Goal: Transaction & Acquisition: Purchase product/service

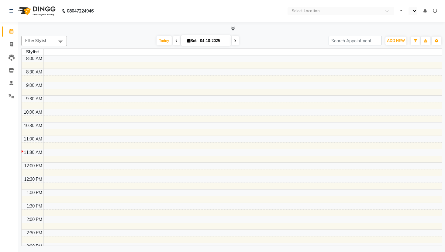
select select "en"
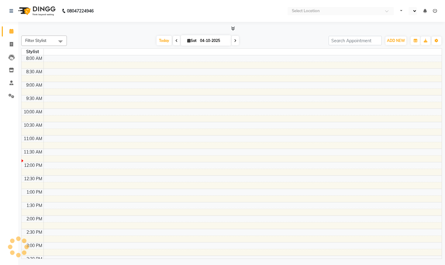
select select "en"
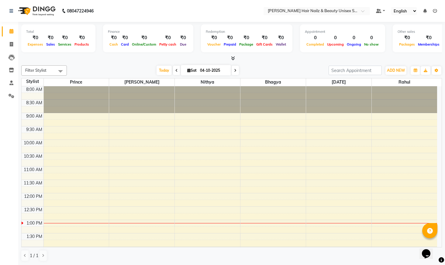
scroll to position [0, 0]
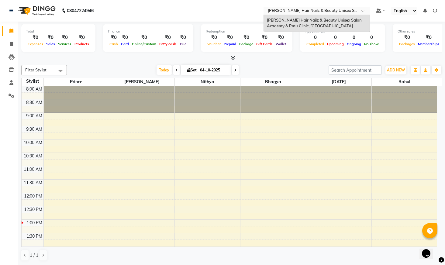
click at [361, 8] on div at bounding box center [317, 11] width 106 height 6
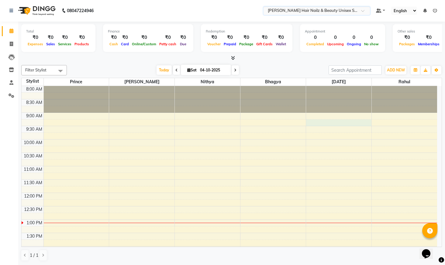
click at [307, 120] on div "8:00 AM 8:30 AM 9:00 AM 9:30 AM 10:00 AM 10:30 AM 11:00 AM 11:30 AM 12:00 PM 12…" at bounding box center [230, 260] width 416 height 348
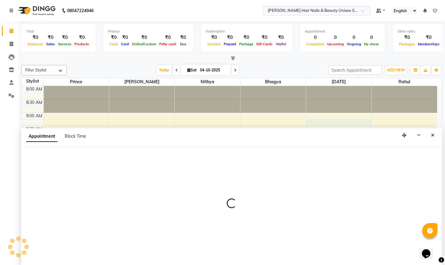
select select "93011"
select select "555"
select select "tentative"
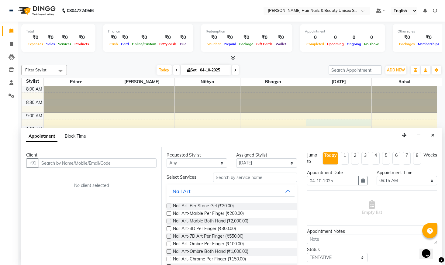
click at [235, 57] on icon at bounding box center [233, 58] width 4 height 5
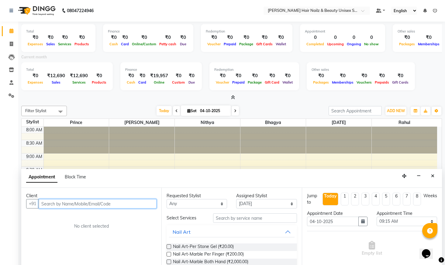
click at [55, 207] on input "text" at bounding box center [98, 203] width 118 height 9
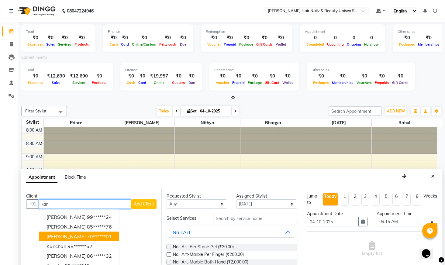
scroll to position [41, 0]
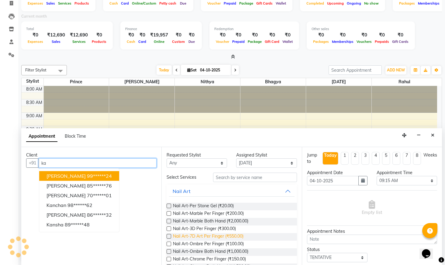
type input "k"
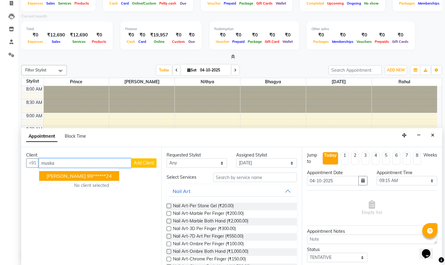
click at [122, 163] on input "muska" at bounding box center [85, 162] width 93 height 9
type input "m"
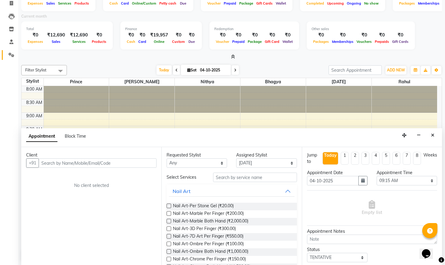
click at [11, 54] on icon at bounding box center [12, 55] width 6 height 5
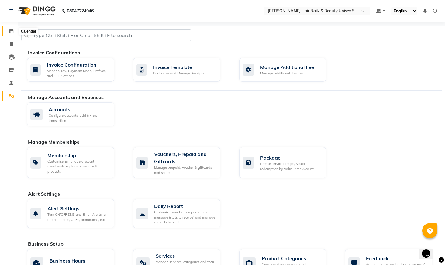
click at [12, 30] on icon at bounding box center [11, 31] width 4 height 5
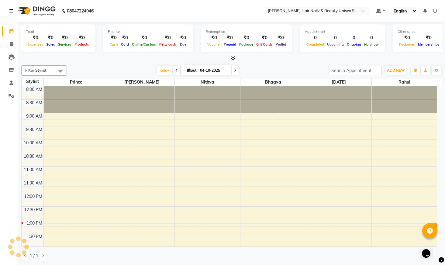
click at [11, 12] on icon at bounding box center [11, 11] width 4 height 4
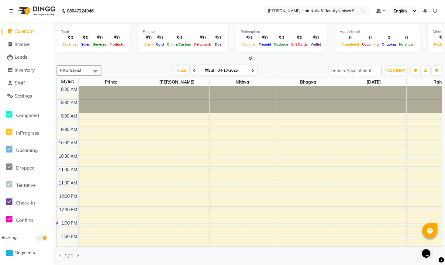
click at [8, 30] on icon at bounding box center [10, 31] width 4 height 5
click at [21, 32] on span "Calendar" at bounding box center [24, 31] width 19 height 6
click at [124, 63] on div "Filter Stylist Select All Bhagya [PERSON_NAME][DATE] [PERSON_NAME] Rahul [DATE]…" at bounding box center [249, 163] width 386 height 201
click at [23, 42] on span "Invoice" at bounding box center [22, 44] width 15 height 6
select select "service"
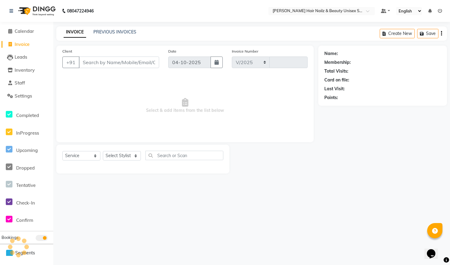
select select "9097"
type input "0009"
click at [115, 65] on input "Client" at bounding box center [119, 63] width 80 height 12
click at [84, 159] on select "Select Service Product Membership Package Voucher Prepaid Gift Card" at bounding box center [81, 155] width 38 height 9
click at [129, 160] on select "Select Stylist Admin Bhagya [PERSON_NAME][DATE] [PERSON_NAME] [PERSON_NAME]" at bounding box center [122, 155] width 38 height 9
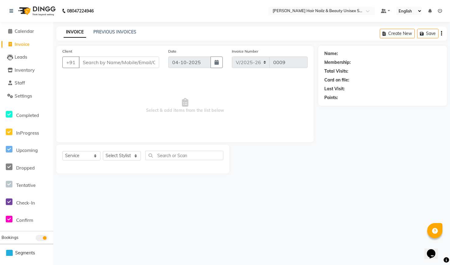
drag, startPoint x: 122, startPoint y: 52, endPoint x: 117, endPoint y: 57, distance: 7.3
click at [119, 56] on div "Client +91" at bounding box center [111, 60] width 106 height 25
click at [116, 57] on input "Client" at bounding box center [119, 63] width 80 height 12
type input "h"
type input "v"
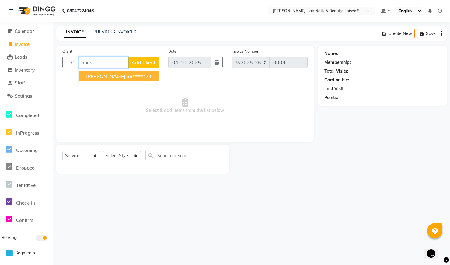
click at [92, 75] on span "[PERSON_NAME]" at bounding box center [105, 76] width 39 height 6
type input "99******24"
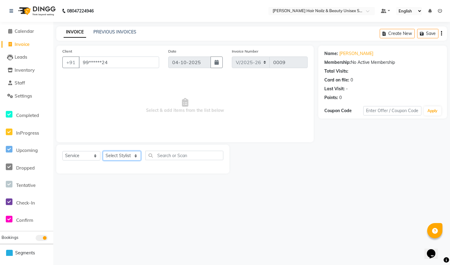
click at [113, 158] on select "Select Stylist Admin Bhagya [PERSON_NAME][DATE] [PERSON_NAME] [PERSON_NAME]" at bounding box center [122, 155] width 38 height 9
select select "93011"
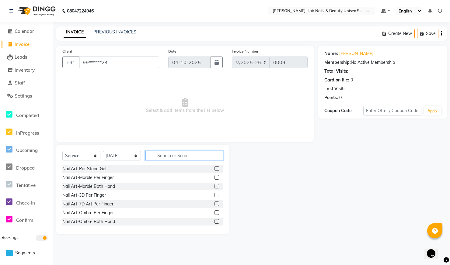
click at [160, 155] on input "text" at bounding box center [184, 155] width 78 height 9
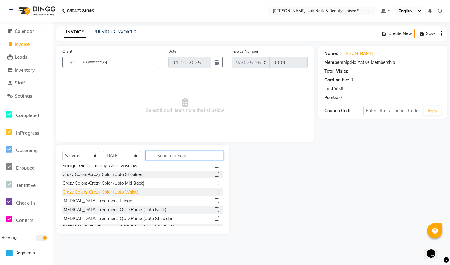
scroll to position [2153, 0]
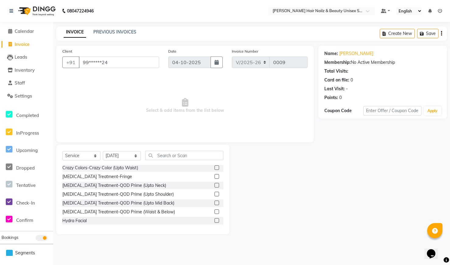
click at [133, 198] on div "Nail Art-Per Stone Gel Nail Art-Marble Per Finger Nail Art-Marble Both Hand Nai…" at bounding box center [142, 195] width 161 height 61
click at [133, 196] on div "[MEDICAL_DATA] Treatment-QOD Prime (Upto Shoulder)" at bounding box center [117, 194] width 111 height 6
checkbox input "false"
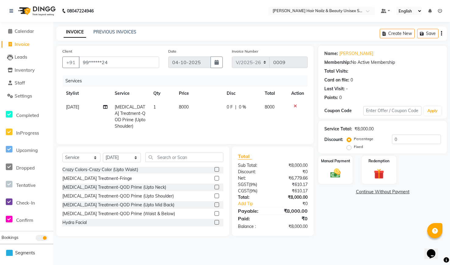
drag, startPoint x: 182, startPoint y: 110, endPoint x: 182, endPoint y: 98, distance: 12.2
click at [182, 108] on td "8000" at bounding box center [199, 116] width 48 height 33
select select "93011"
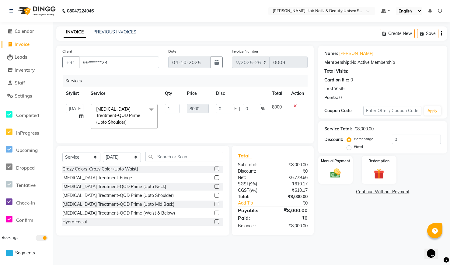
drag, startPoint x: 182, startPoint y: 98, endPoint x: 181, endPoint y: 106, distance: 8.3
click at [181, 101] on table "Stylist Service Qty Price Disc Total Action Admin Bhagya [PERSON_NAME][DATE] [P…" at bounding box center [184, 110] width 245 height 46
click at [214, 110] on td "0 F | 0 %" at bounding box center [240, 116] width 56 height 32
click at [225, 110] on input "0" at bounding box center [225, 108] width 18 height 9
click at [442, 36] on button "button" at bounding box center [441, 33] width 1 height 14
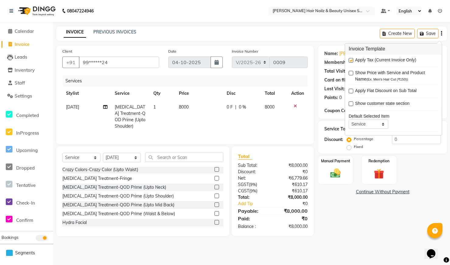
click at [350, 59] on label at bounding box center [351, 60] width 5 height 5
click at [350, 59] on input "checkbox" at bounding box center [351, 61] width 4 height 4
checkbox input "false"
click at [332, 166] on div "Manual Payment" at bounding box center [336, 169] width 36 height 29
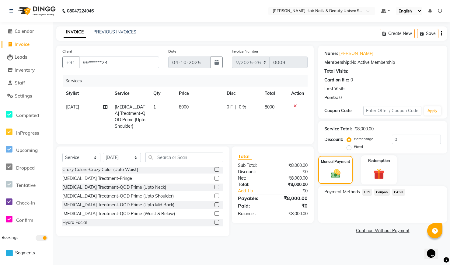
click at [381, 178] on img at bounding box center [378, 173] width 17 height 13
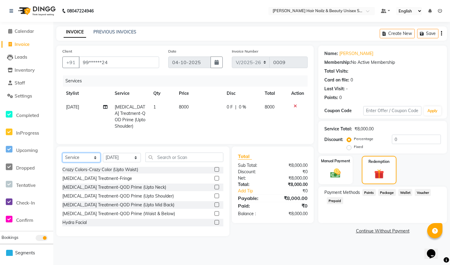
click at [87, 154] on select "Select Service Product Membership Package Voucher Prepaid Gift Card" at bounding box center [81, 157] width 38 height 9
select select "product"
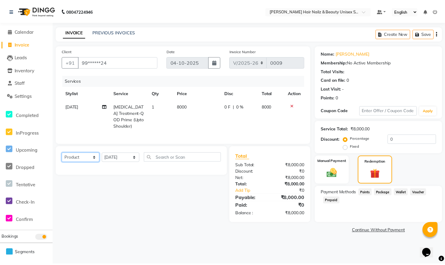
scroll to position [0, 0]
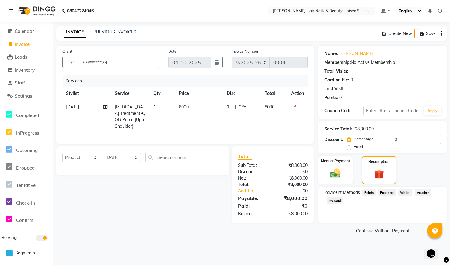
click at [33, 34] on link "Calendar" at bounding box center [27, 31] width 50 height 7
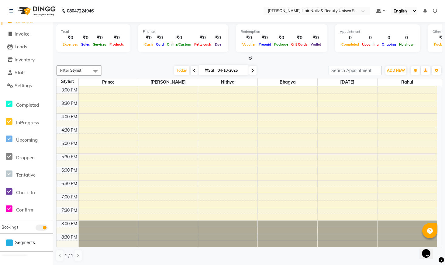
scroll to position [25, 0]
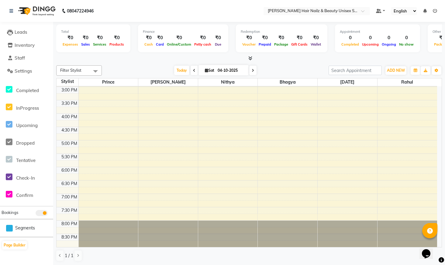
click at [33, 251] on li "Page Builder" at bounding box center [26, 245] width 53 height 16
click at [41, 62] on li "Staff" at bounding box center [26, 57] width 53 height 13
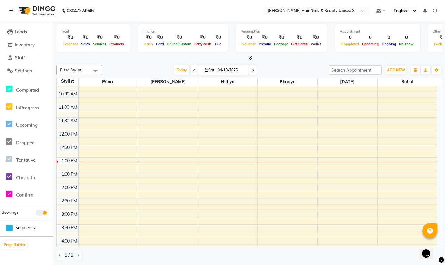
scroll to position [187, 0]
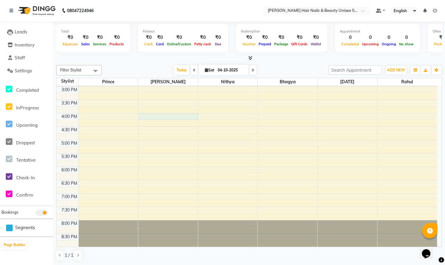
click at [189, 113] on div "8:00 AM 8:30 AM 9:00 AM 9:30 AM 10:00 AM 10:30 AM 11:00 AM 11:30 AM 12:00 PM 12…" at bounding box center [247, 73] width 381 height 348
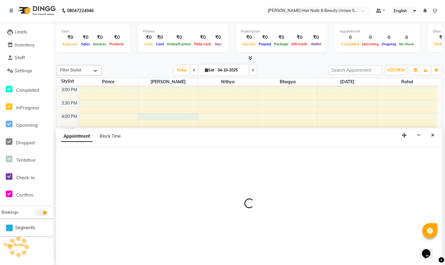
select select "93008"
select select "960"
select select "tentative"
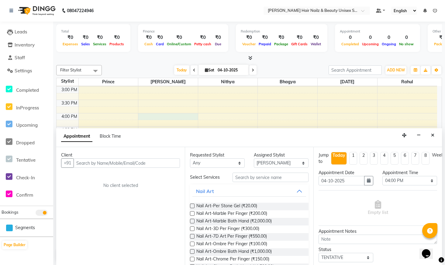
click at [128, 157] on div "Client" at bounding box center [120, 155] width 119 height 6
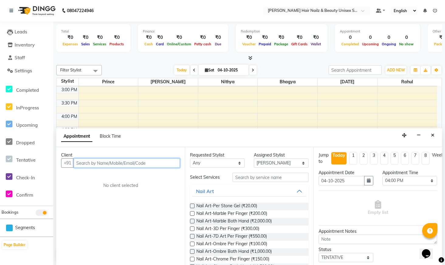
click at [82, 163] on input "text" at bounding box center [127, 162] width 106 height 9
type input "rahul"
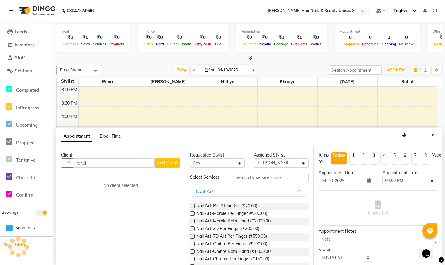
click at [162, 164] on span "Add Client" at bounding box center [167, 162] width 20 height 5
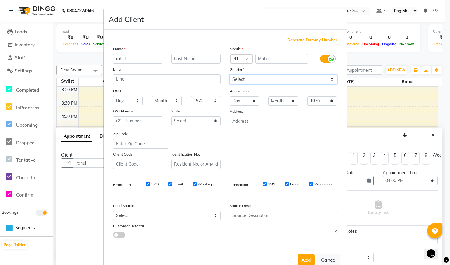
click at [245, 77] on select "Select [DEMOGRAPHIC_DATA] [DEMOGRAPHIC_DATA] Other Prefer Not To Say" at bounding box center [283, 79] width 107 height 9
select select "[DEMOGRAPHIC_DATA]"
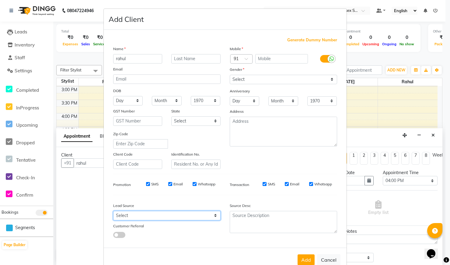
click at [171, 217] on select "Select Walk-in Referral Internet Friend Word of Mouth Advertisement Facebook Ju…" at bounding box center [166, 215] width 107 height 9
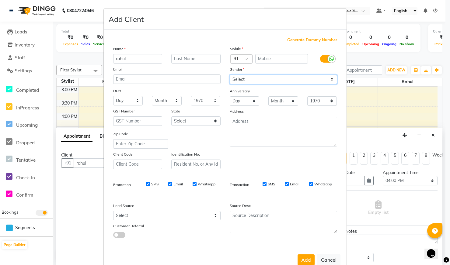
click at [260, 79] on select "Select [DEMOGRAPHIC_DATA] [DEMOGRAPHIC_DATA] Other Prefer Not To Say" at bounding box center [283, 79] width 107 height 9
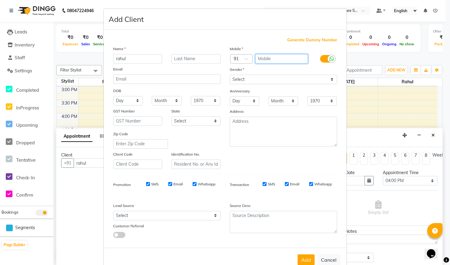
click at [264, 59] on input "text" at bounding box center [281, 58] width 53 height 9
type input "8088552079"
click at [303, 261] on button "Add" at bounding box center [305, 260] width 17 height 11
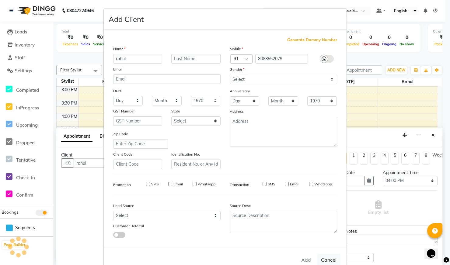
type input "80******79"
select select
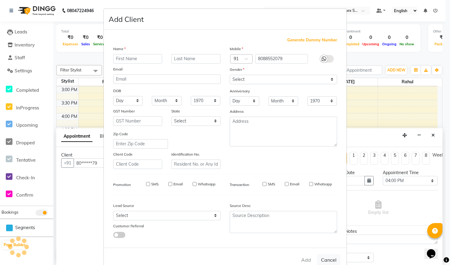
select select
checkbox input "false"
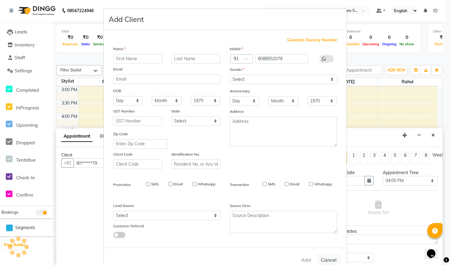
checkbox input "false"
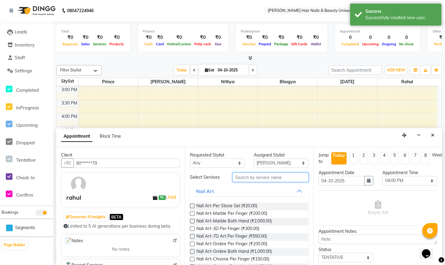
click at [266, 178] on input "text" at bounding box center [271, 177] width 76 height 9
click at [217, 162] on select "Any Bhagya [PERSON_NAME][DATE] [PERSON_NAME] [PERSON_NAME]" at bounding box center [217, 162] width 55 height 9
select select "93008"
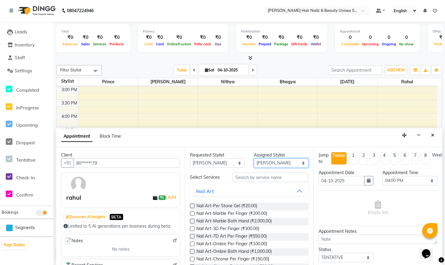
click at [272, 163] on select "Select Bhagya [PERSON_NAME][DATE] [PERSON_NAME] [PERSON_NAME]" at bounding box center [281, 162] width 55 height 9
click at [197, 218] on span "Nail Art-Marble Both Hand (₹2,000.00)" at bounding box center [233, 222] width 75 height 8
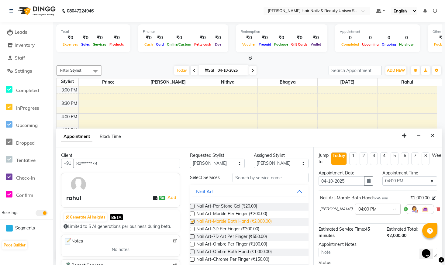
checkbox input "false"
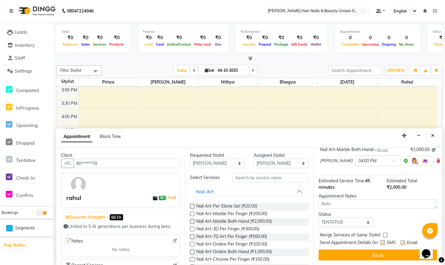
scroll to position [53, 0]
click at [402, 241] on label at bounding box center [403, 243] width 5 height 5
click at [402, 241] on input "checkbox" at bounding box center [403, 243] width 4 height 4
checkbox input "false"
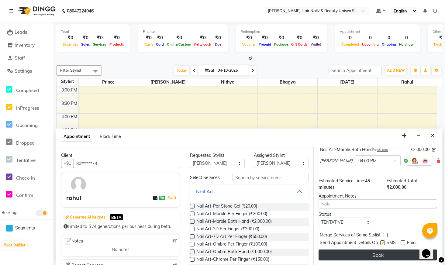
click at [395, 250] on button "Book" at bounding box center [378, 255] width 119 height 11
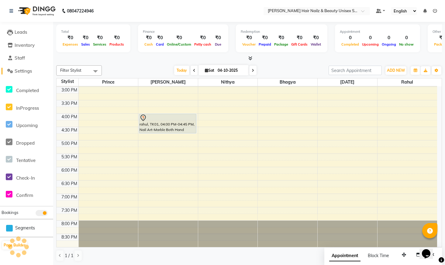
scroll to position [0, 0]
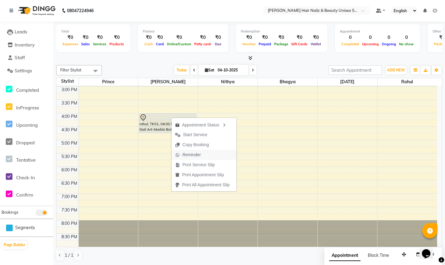
click at [182, 154] on span "Reminder" at bounding box center [188, 155] width 33 height 10
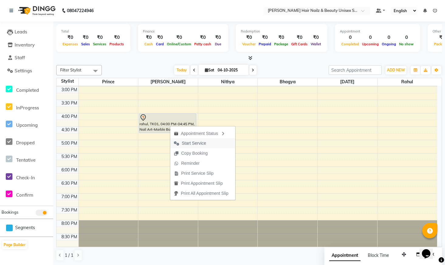
click at [185, 143] on span "Start Service" at bounding box center [194, 143] width 24 height 6
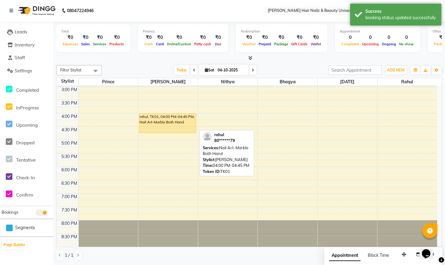
click at [183, 124] on div "rahul, TK01, 04:00 PM-04:45 PM, Nail Art-Marble Both Hand" at bounding box center [167, 123] width 57 height 19
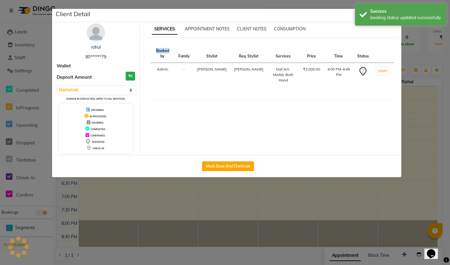
select select "1"
click at [183, 124] on div "SERVICES APPOINTMENT NOTES CLIENT NOTES CONSUMPTION Booked by Family Stylist Re…" at bounding box center [272, 88] width 264 height 130
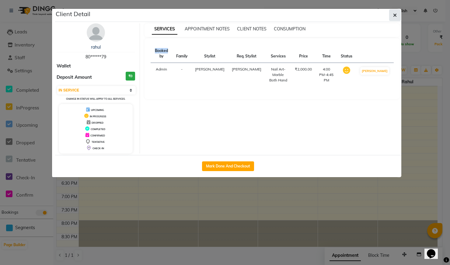
click at [397, 17] on button "button" at bounding box center [395, 15] width 12 height 12
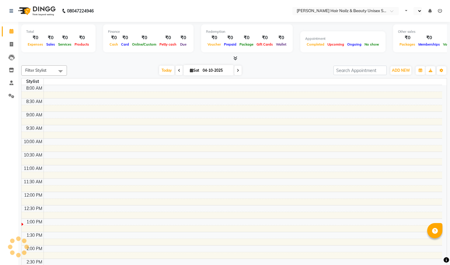
select select "en"
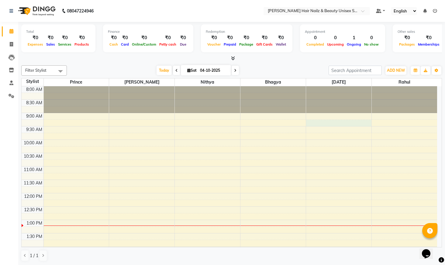
click at [319, 120] on div "8:00 AM 8:30 AM 9:00 AM 9:30 AM 10:00 AM 10:30 AM 11:00 AM 11:30 AM 12:00 PM 12…" at bounding box center [230, 260] width 416 height 348
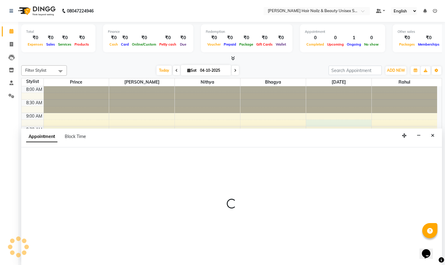
scroll to position [0, 0]
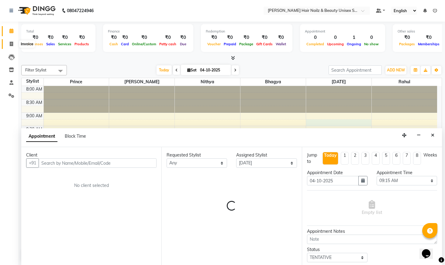
click at [9, 43] on span at bounding box center [11, 44] width 11 height 7
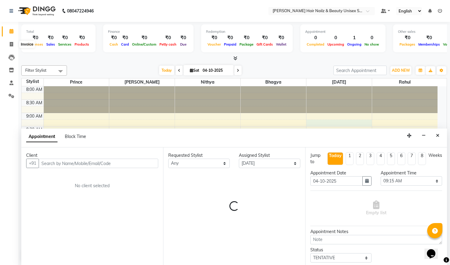
select select "service"
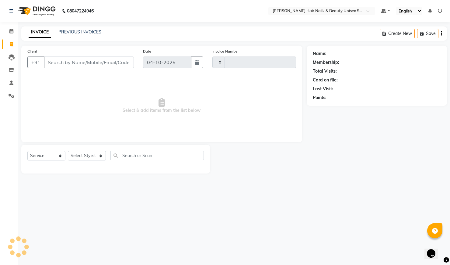
click at [61, 64] on input "Client" at bounding box center [89, 63] width 90 height 12
type input "0009"
select select "9097"
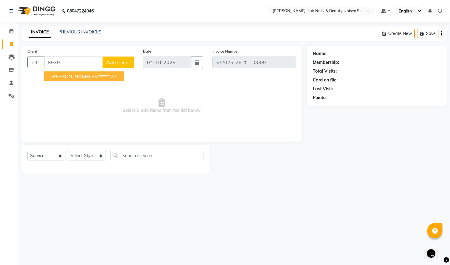
click at [72, 76] on span "Prathiksha" at bounding box center [70, 76] width 39 height 6
type input "89******27"
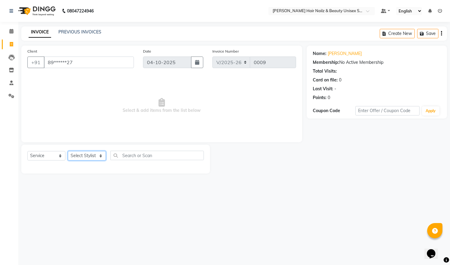
click at [81, 160] on select "Select Stylist Admin Bhagya [PERSON_NAME][DATE] [PERSON_NAME] [PERSON_NAME]" at bounding box center [87, 155] width 38 height 9
select select "93011"
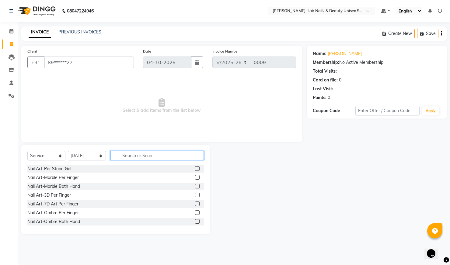
click at [124, 158] on input "text" at bounding box center [156, 155] width 93 height 9
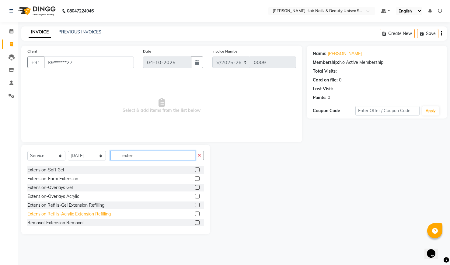
scroll to position [40, 0]
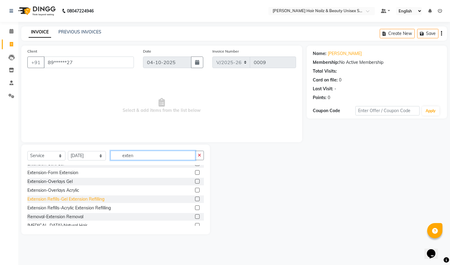
type input "exten"
click at [78, 200] on div "Extension Refills-Gel Extension Refilling" at bounding box center [65, 199] width 77 height 6
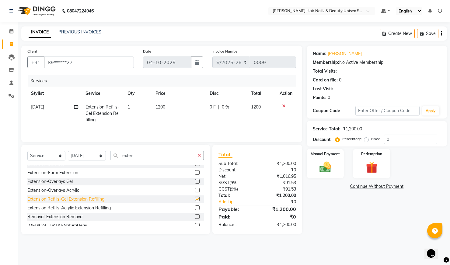
checkbox input "false"
click at [167, 158] on input "exten" at bounding box center [152, 155] width 85 height 9
type input "e"
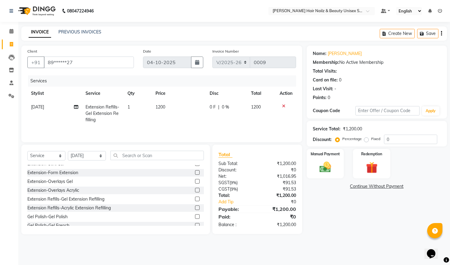
click at [161, 108] on span "1200" at bounding box center [160, 106] width 10 height 5
select select "93011"
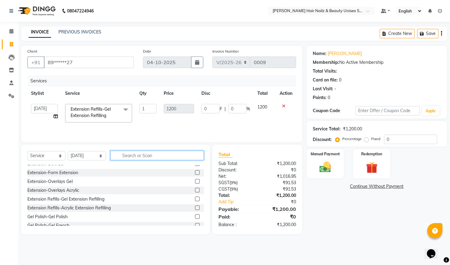
click at [138, 154] on input "text" at bounding box center [156, 155] width 93 height 9
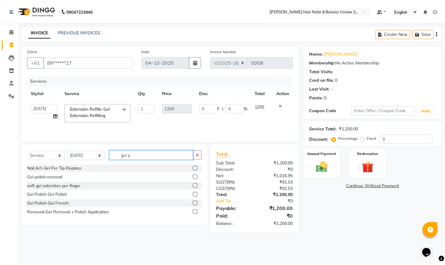
scroll to position [0, 0]
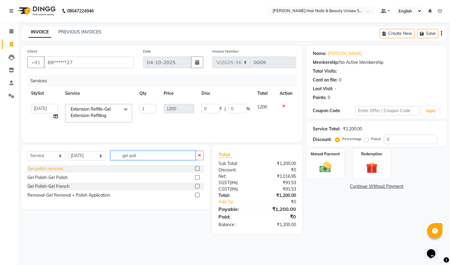
type input "gel poli"
click at [60, 170] on div "Gel polish removal" at bounding box center [45, 169] width 36 height 6
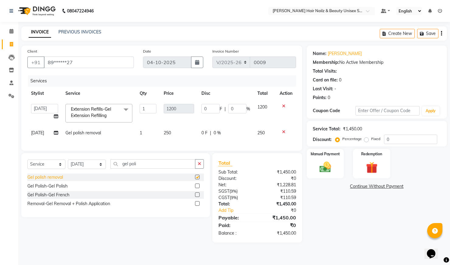
checkbox input "false"
click at [147, 168] on input "gel poli" at bounding box center [152, 163] width 85 height 9
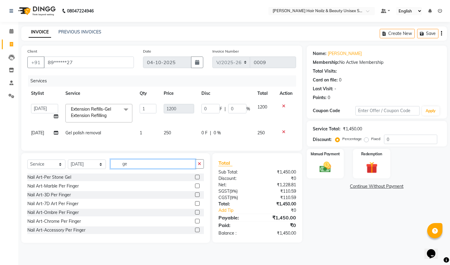
type input "g"
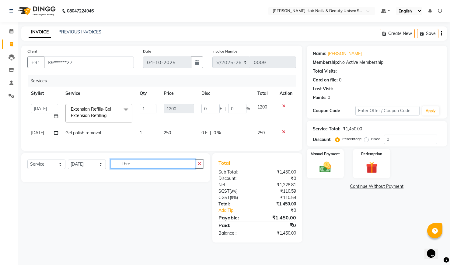
click at [134, 169] on input "thre" at bounding box center [152, 163] width 85 height 9
type input "t"
click at [142, 167] on input "eyeb" at bounding box center [152, 163] width 85 height 9
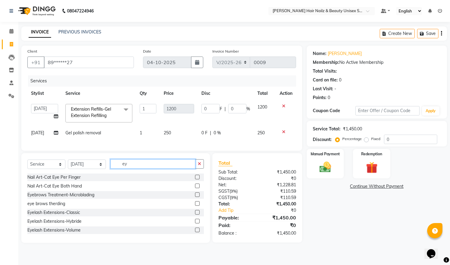
type input "e"
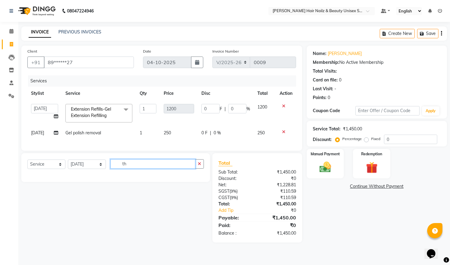
type input "t"
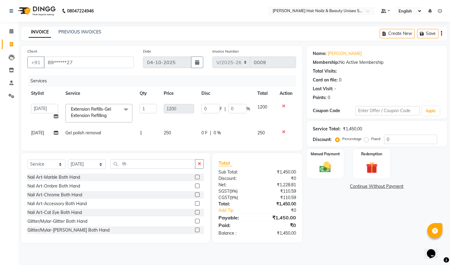
click at [148, 173] on div "Select Service Product Membership Package Voucher Prepaid Gift Card Select Styl…" at bounding box center [115, 166] width 176 height 14
click at [146, 169] on input "th" at bounding box center [152, 163] width 85 height 9
type input "t"
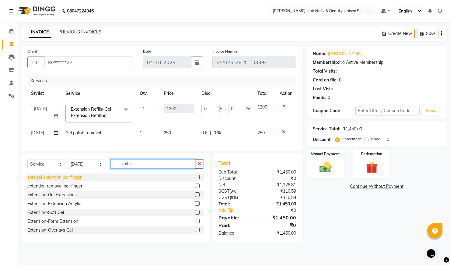
type input "exte"
click at [54, 181] on div "soft gel extention per finger" at bounding box center [54, 177] width 54 height 6
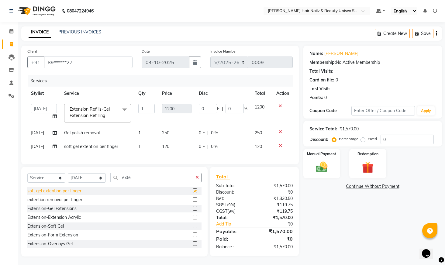
checkbox input "false"
click at [142, 145] on td "1" at bounding box center [147, 147] width 24 height 14
select select "93011"
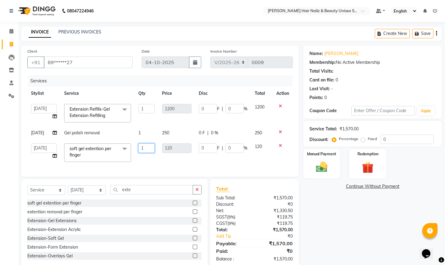
click at [145, 148] on input "1" at bounding box center [146, 148] width 17 height 9
type input "2"
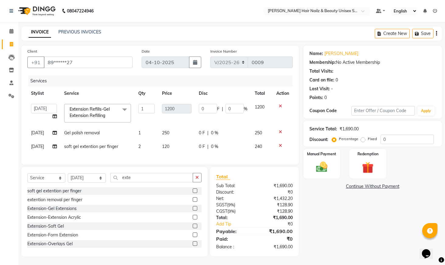
click at [151, 158] on div "Services Stylist Service Qty Price Disc Total Action Admin Bhagya Bushra Easter…" at bounding box center [160, 116] width 266 height 83
click at [141, 182] on input "exte" at bounding box center [151, 177] width 83 height 9
type input "e"
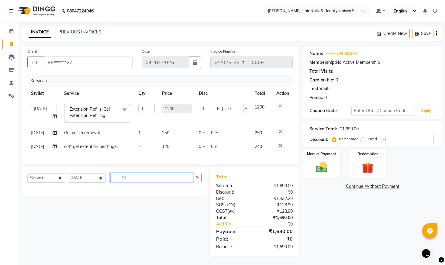
type input "t"
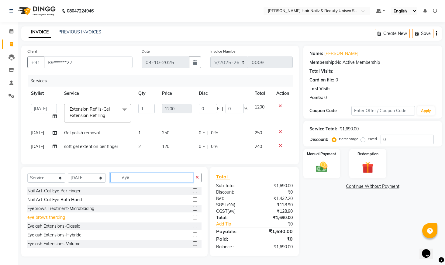
type input "eye"
click at [40, 221] on div "eye brows therding" at bounding box center [46, 217] width 38 height 6
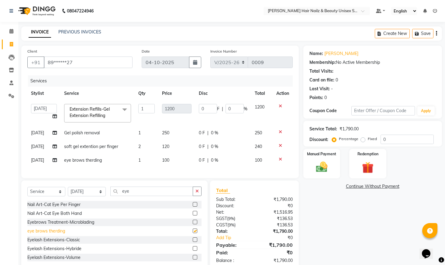
checkbox input "false"
click at [436, 33] on icon "button" at bounding box center [436, 33] width 1 height 0
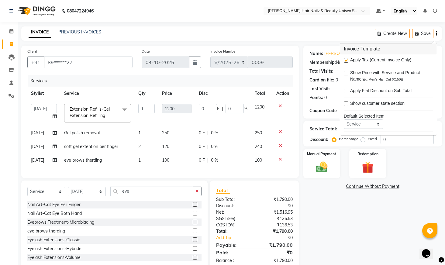
click at [347, 61] on label at bounding box center [346, 60] width 5 height 5
click at [347, 61] on input "checkbox" at bounding box center [346, 61] width 4 height 4
checkbox input "false"
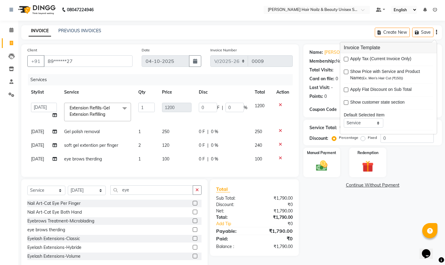
click at [199, 131] on span "0 F" at bounding box center [202, 132] width 6 height 6
select select "93011"
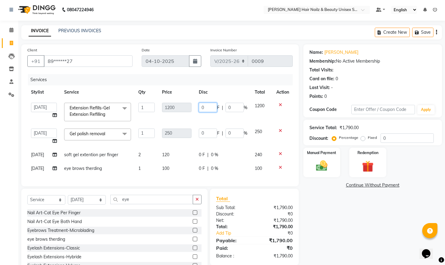
click at [202, 107] on input "0" at bounding box center [208, 107] width 18 height 9
type input "100"
click at [220, 123] on tbody "Admin Bhagya Bushra Easter Nithya Prince Rahul Extension Refills-Gel Extension …" at bounding box center [160, 137] width 266 height 76
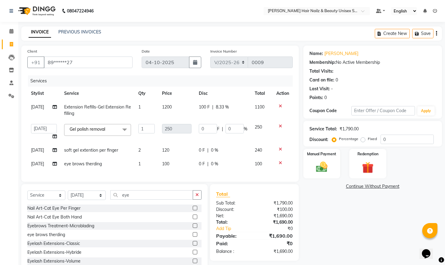
scroll to position [23, 0]
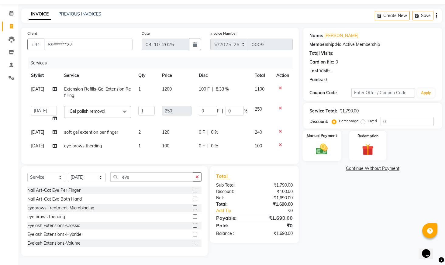
click at [331, 152] on div "Manual Payment" at bounding box center [322, 145] width 38 height 31
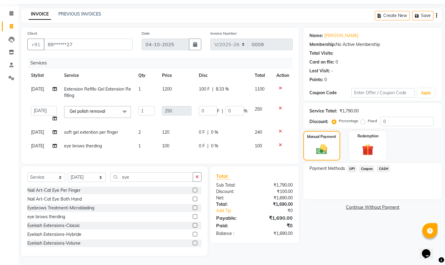
click at [352, 167] on span "UPI" at bounding box center [352, 168] width 9 height 7
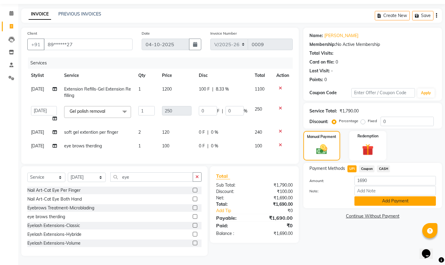
click at [396, 197] on button "Add Payment" at bounding box center [396, 200] width 82 height 9
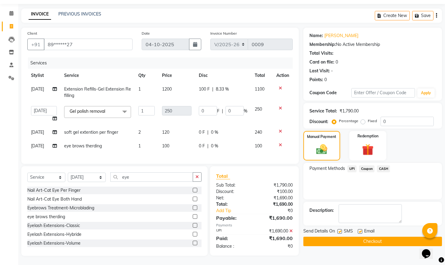
click at [360, 229] on label at bounding box center [360, 231] width 5 height 5
click at [360, 230] on input "checkbox" at bounding box center [360, 232] width 4 height 4
checkbox input "false"
click at [360, 237] on button "Checkout" at bounding box center [373, 241] width 139 height 9
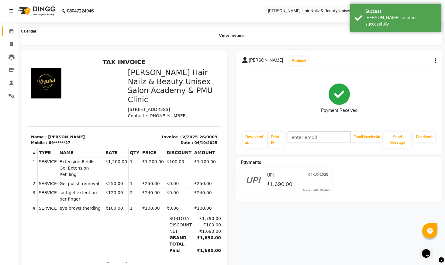
click at [12, 33] on span at bounding box center [11, 31] width 11 height 7
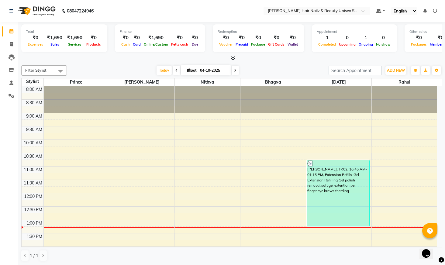
click at [231, 57] on icon at bounding box center [233, 58] width 4 height 5
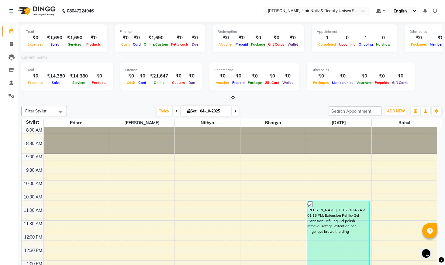
click at [233, 97] on icon at bounding box center [233, 97] width 4 height 5
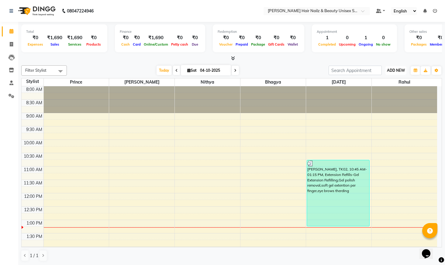
click at [400, 73] on button "ADD NEW Toggle Dropdown" at bounding box center [396, 70] width 21 height 9
